Goal: Information Seeking & Learning: Learn about a topic

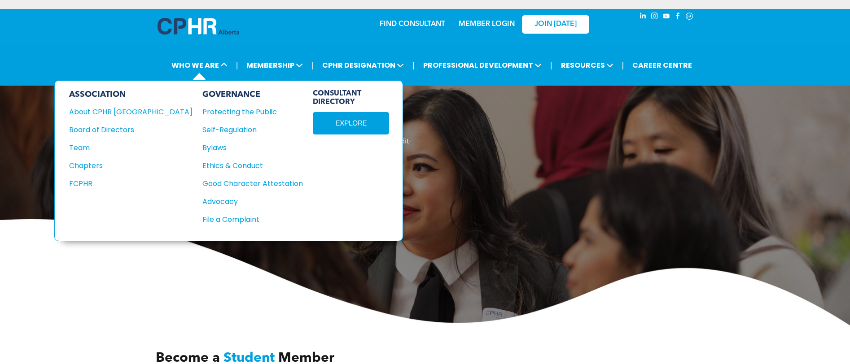
drag, startPoint x: 119, startPoint y: 112, endPoint x: 143, endPoint y: 112, distance: 24.2
click at [119, 112] on div "About CPHR [GEOGRAPHIC_DATA]" at bounding box center [124, 111] width 111 height 11
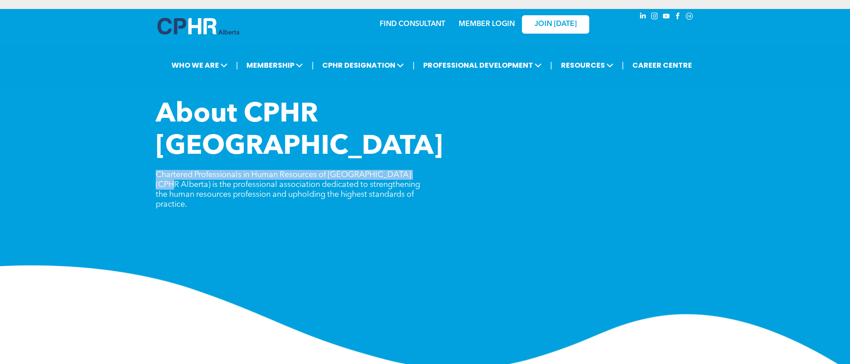
drag, startPoint x: 155, startPoint y: 144, endPoint x: 416, endPoint y: 142, distance: 260.8
click at [416, 142] on div "About CPHR [GEOGRAPHIC_DATA] Chartered Professionals in Human Resources of [GEO…" at bounding box center [425, 235] width 850 height 273
copy span "Chartered Professionals in Human Resources of [GEOGRAPHIC_DATA] (CPHR [GEOGRAPH…"
